Goal: Complete application form: Complete application form

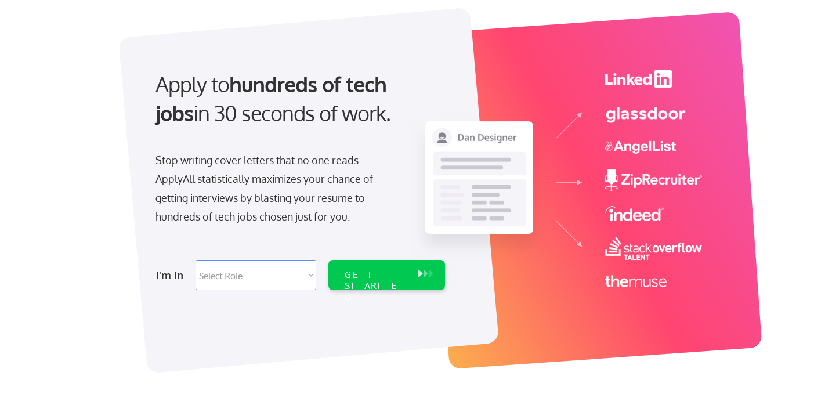
scroll to position [64, 0]
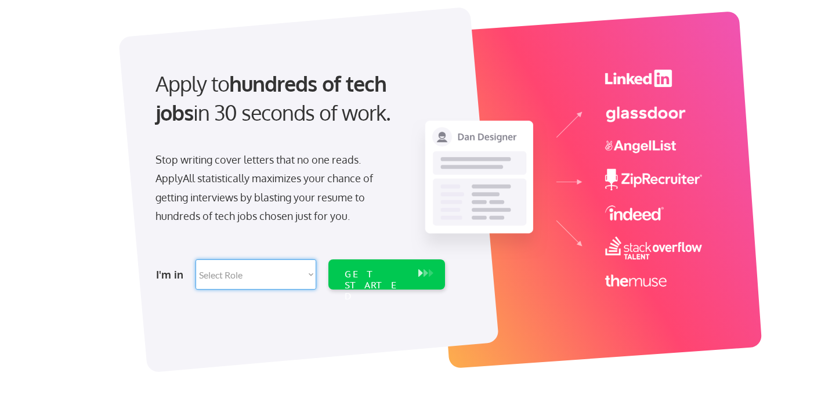
select select ""technical_project_program_mgmt""
click at [369, 274] on div "GET STARTED" at bounding box center [375, 285] width 62 height 34
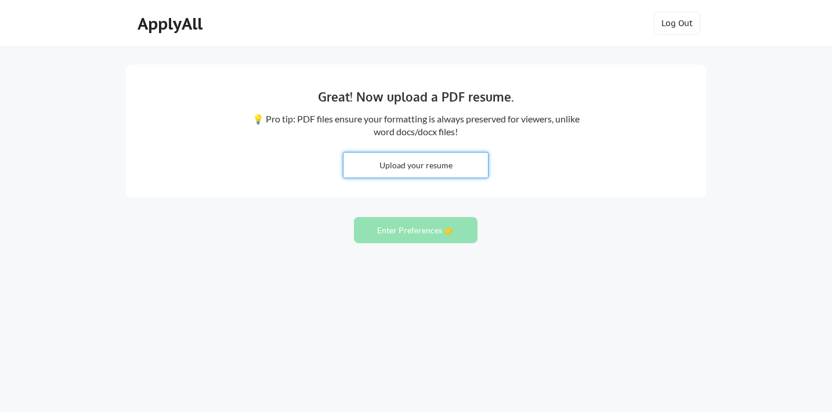
click at [406, 166] on input "file" at bounding box center [415, 165] width 144 height 25
type input "C:\fakepath\Wallace_2025_Resume.pdf"
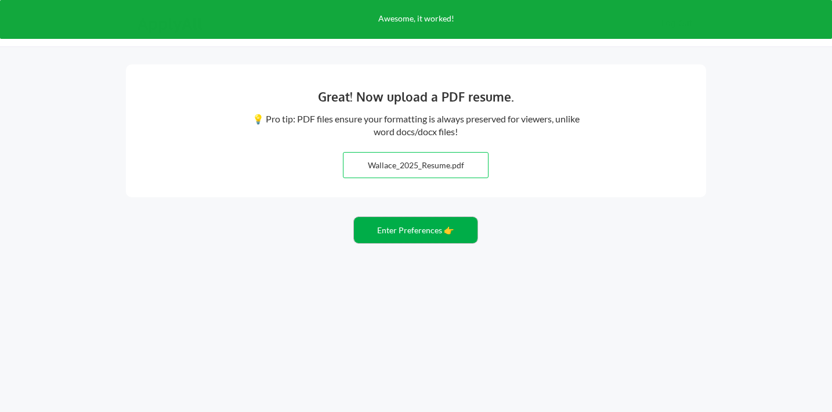
click at [414, 230] on button "Enter Preferences 👉" at bounding box center [416, 230] width 124 height 26
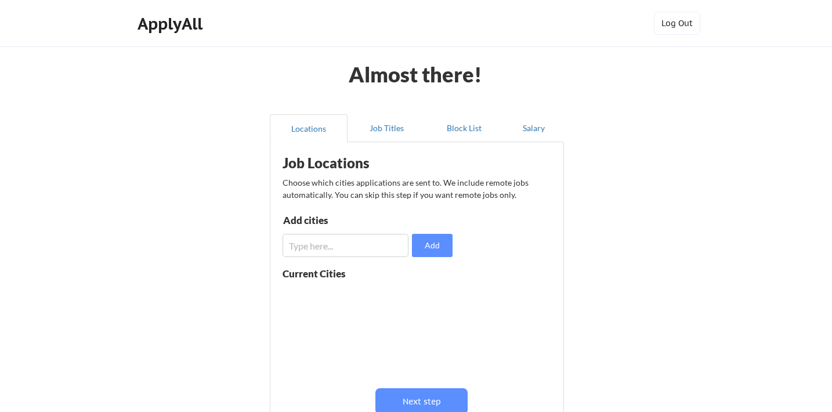
click at [325, 246] on input "input" at bounding box center [345, 245] width 126 height 23
type input "R"
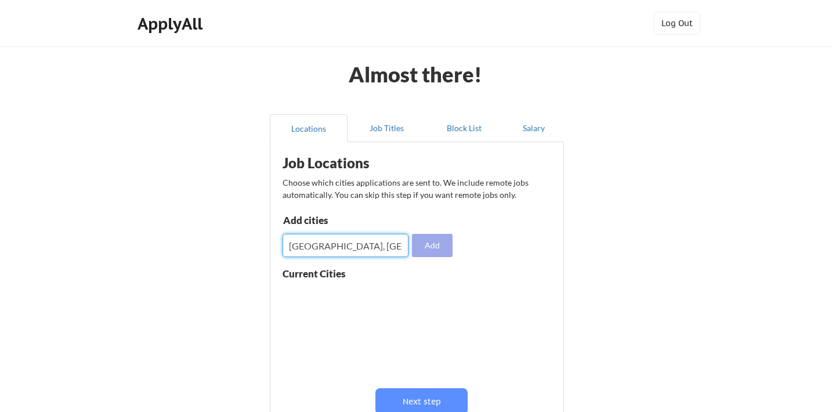
type input "[GEOGRAPHIC_DATA], [GEOGRAPHIC_DATA]"
click at [441, 248] on button "Add" at bounding box center [432, 245] width 41 height 23
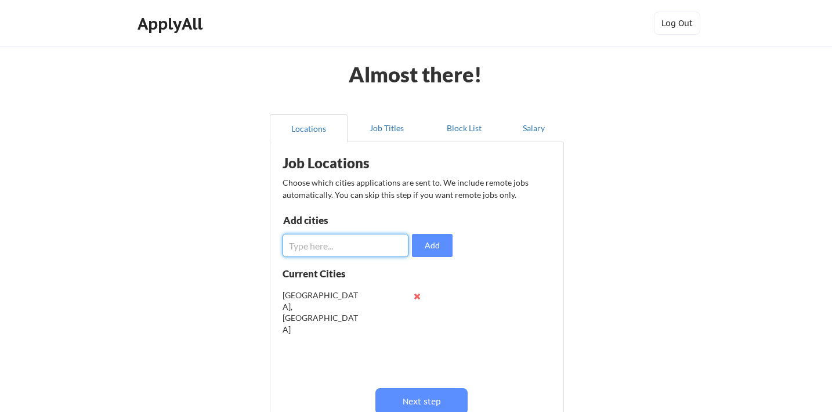
click at [340, 245] on input "input" at bounding box center [345, 245] width 126 height 23
type input "Edwardsville, IL"
click at [427, 245] on button "Add" at bounding box center [432, 245] width 41 height 23
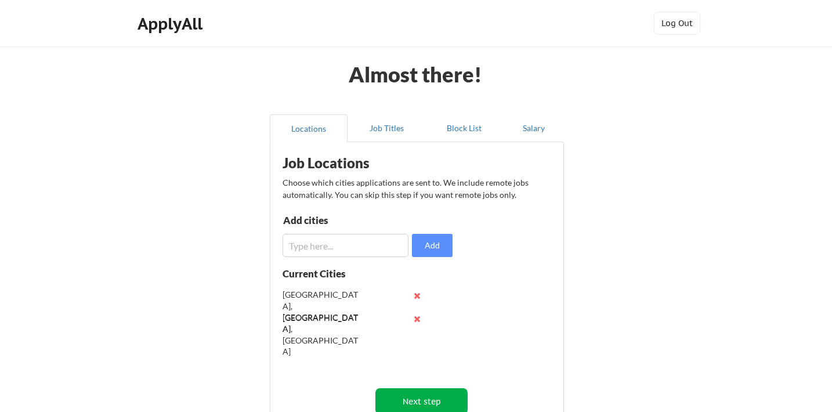
scroll to position [1, 0]
click at [411, 394] on button "Next step" at bounding box center [421, 401] width 92 height 26
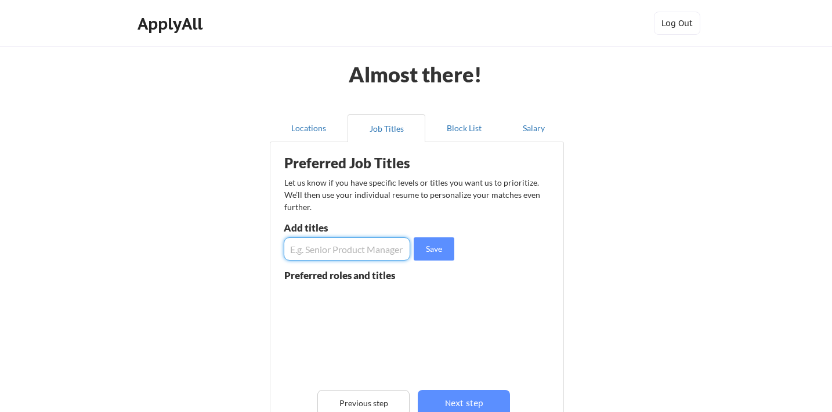
click at [325, 243] on input "input" at bounding box center [347, 248] width 126 height 23
type input "Agile Program Manager"
click at [433, 246] on button "Save" at bounding box center [433, 248] width 41 height 23
click at [318, 247] on input "input" at bounding box center [347, 248] width 126 height 23
type input "Agile Coach"
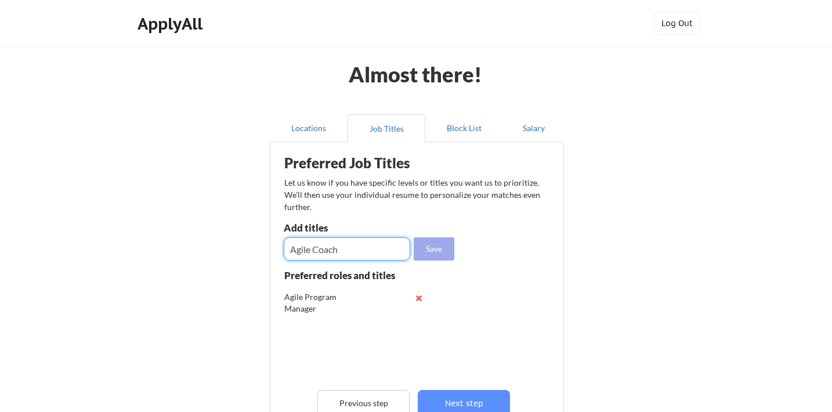
click at [438, 249] on button "Save" at bounding box center [433, 248] width 41 height 23
click at [341, 248] on input "input" at bounding box center [347, 248] width 126 height 23
type input "M"
type input "Senior Manager, Agile"
drag, startPoint x: 380, startPoint y: 248, endPoint x: 260, endPoint y: 248, distance: 119.5
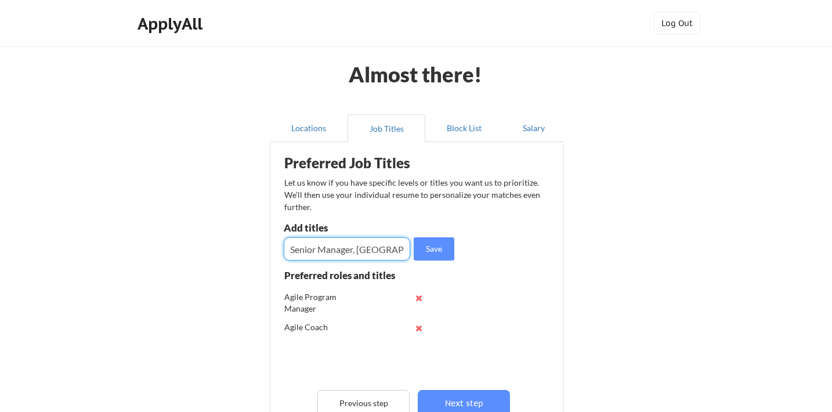
click at [260, 248] on div "Almost there! Locations Job Titles Block List Salary Preferred Job Titles Let u…" at bounding box center [416, 294] width 832 height 589
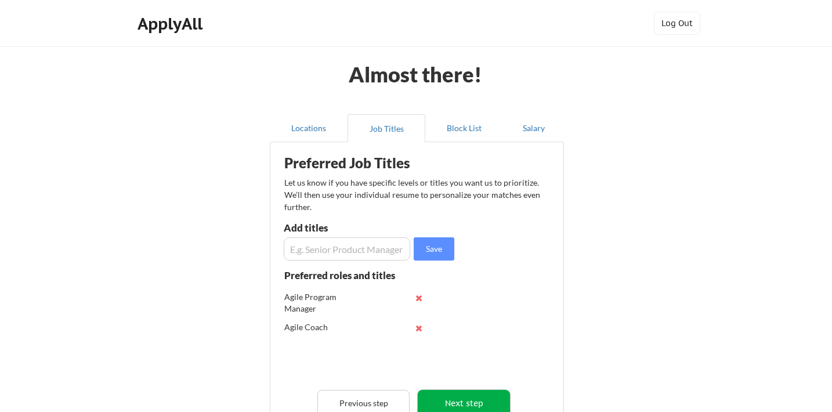
click at [450, 397] on button "Next step" at bounding box center [463, 403] width 92 height 26
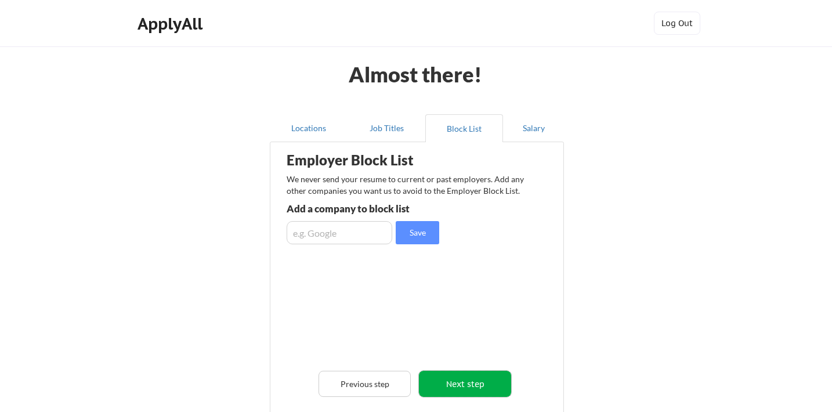
click at [459, 386] on button "Next step" at bounding box center [465, 384] width 92 height 26
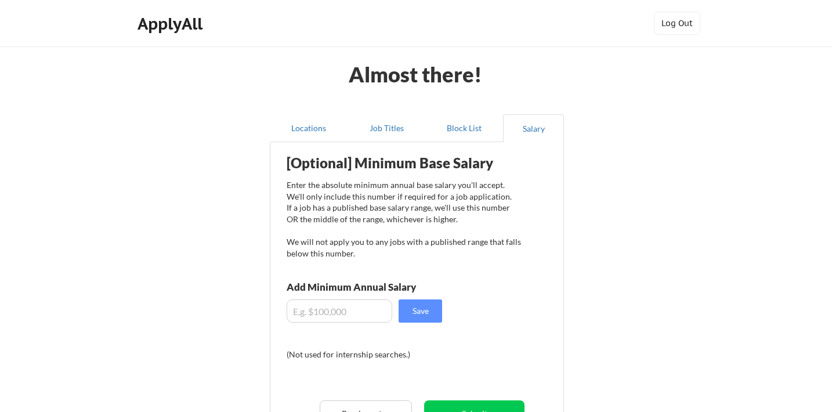
click at [319, 307] on input "input" at bounding box center [339, 310] width 106 height 23
type input "$150,000"
click at [433, 307] on button "Save" at bounding box center [419, 310] width 43 height 23
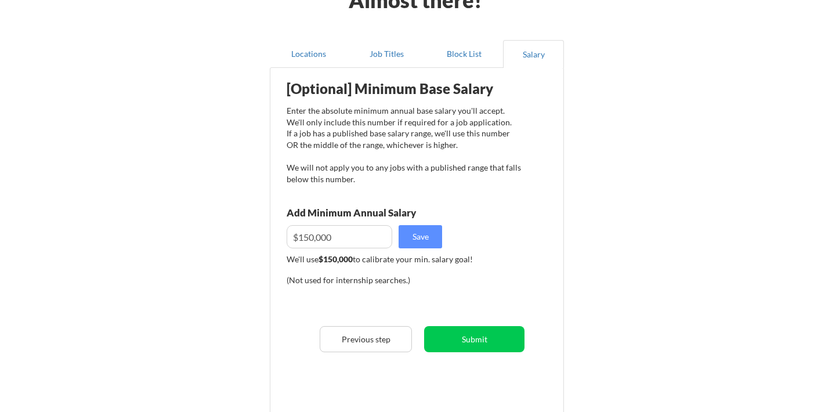
scroll to position [75, 0]
click at [460, 333] on button "Submit" at bounding box center [474, 338] width 100 height 26
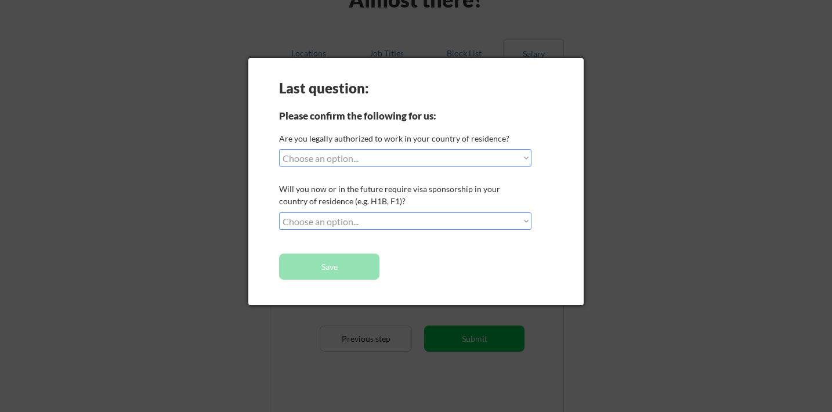
click at [371, 166] on div "Last question: Please confirm the following for us: Are you legally authorized …" at bounding box center [415, 181] width 335 height 247
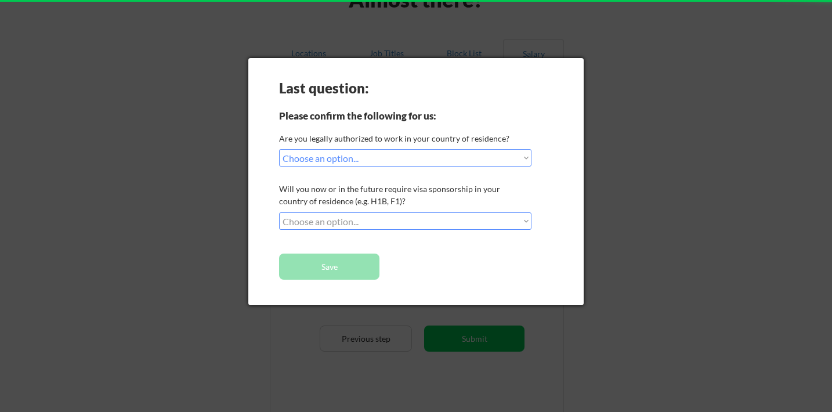
select select ""PLACEHOLDER_1427118222253""
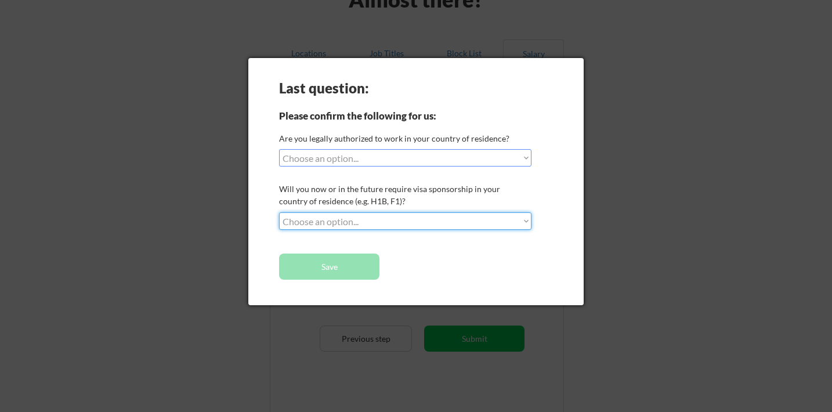
select select ""no__i_will_not_need_sponsorship""
click at [358, 264] on button "Save" at bounding box center [329, 266] width 100 height 26
click at [341, 254] on button "Save" at bounding box center [329, 266] width 100 height 26
click at [677, 151] on div at bounding box center [416, 206] width 832 height 412
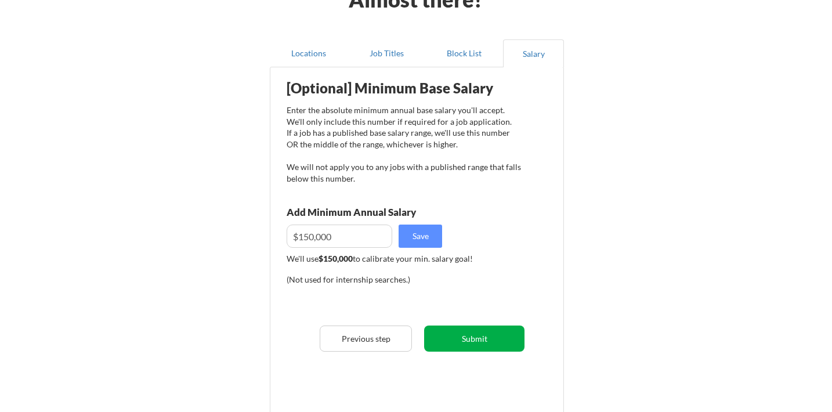
click at [487, 336] on button "Submit" at bounding box center [474, 338] width 100 height 26
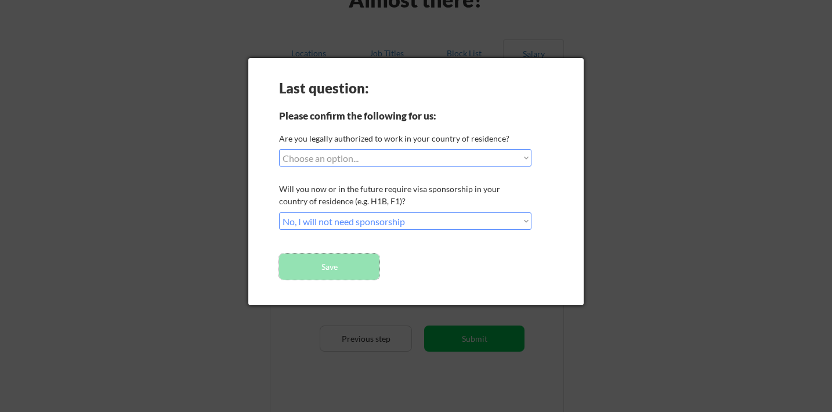
click at [329, 271] on button "Save" at bounding box center [329, 266] width 100 height 26
click at [717, 77] on div at bounding box center [416, 206] width 832 height 412
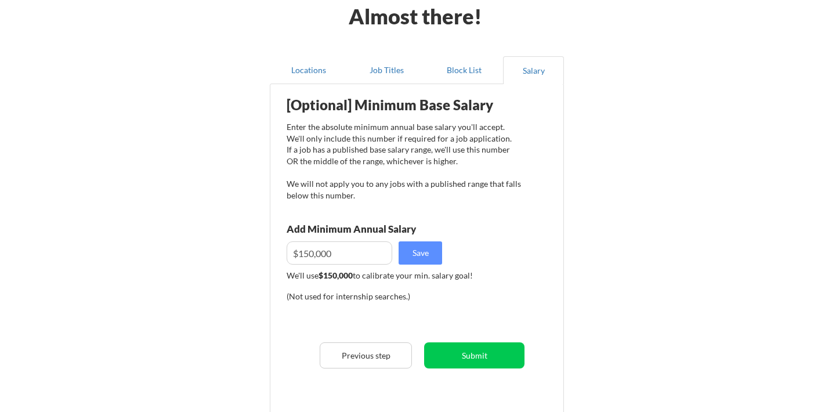
scroll to position [60, 0]
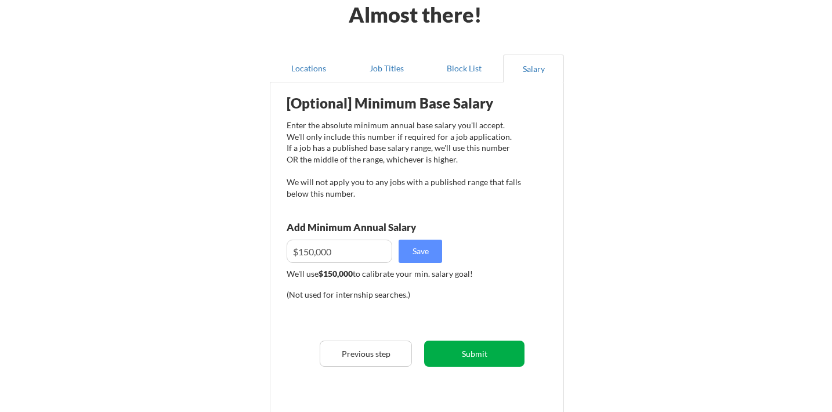
click at [453, 357] on button "Submit" at bounding box center [474, 353] width 100 height 26
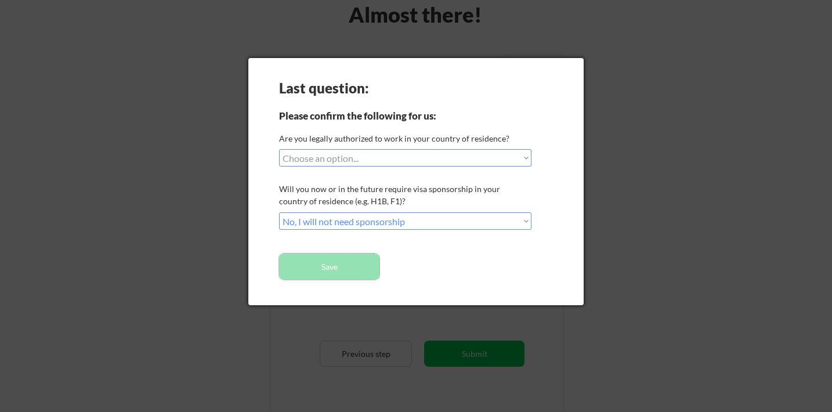
click at [326, 264] on button "Save" at bounding box center [329, 266] width 100 height 26
click at [358, 275] on button "Save" at bounding box center [329, 266] width 100 height 26
click at [345, 266] on button "Save" at bounding box center [329, 266] width 100 height 26
click at [696, 264] on div at bounding box center [416, 206] width 832 height 412
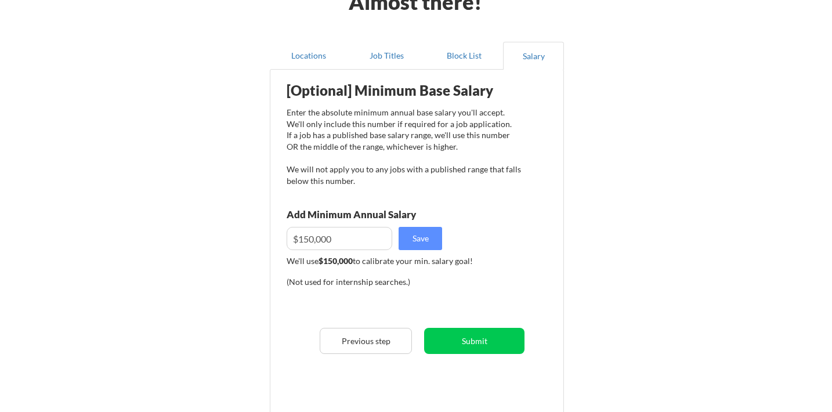
scroll to position [78, 0]
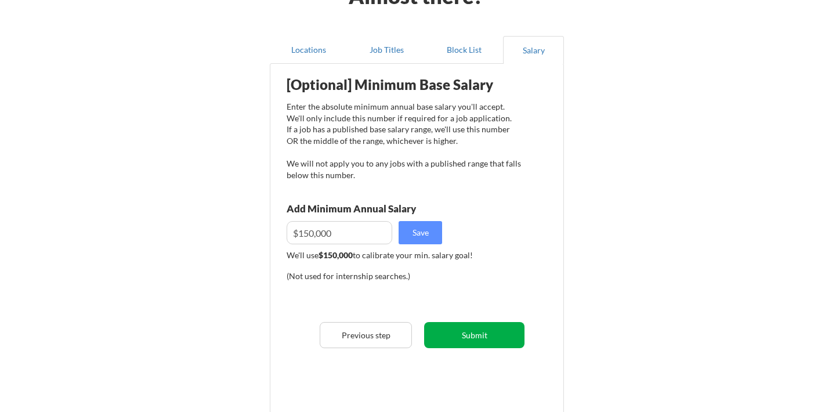
click at [471, 335] on button "Submit" at bounding box center [474, 335] width 100 height 26
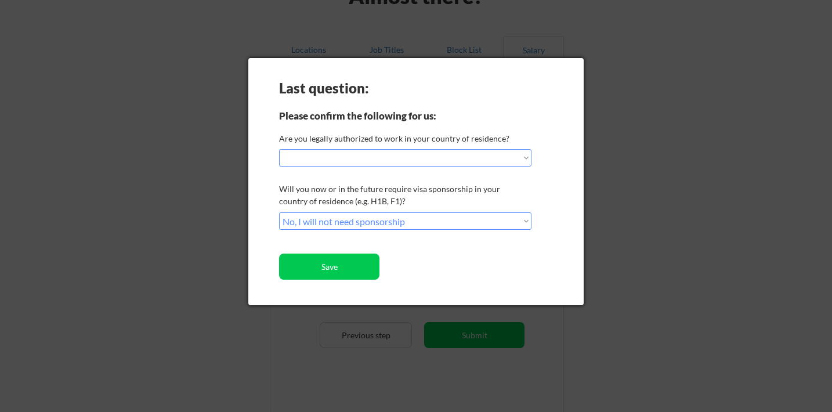
select select ""PLACEHOLDER_1427118222253""
click at [351, 270] on button "Save" at bounding box center [329, 266] width 100 height 26
